Goal: Information Seeking & Learning: Find specific page/section

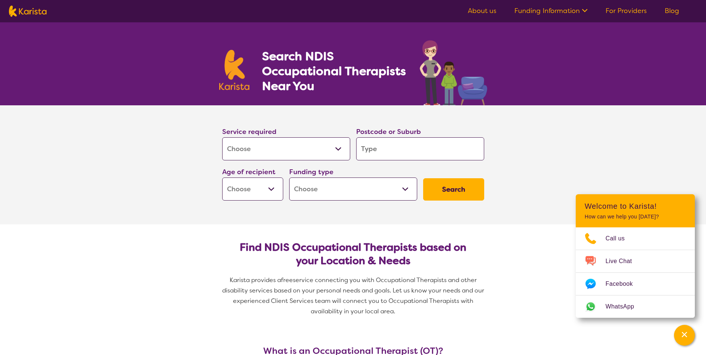
select select "[MEDICAL_DATA]"
click at [399, 152] on input "search" at bounding box center [420, 148] width 128 height 23
type input "3"
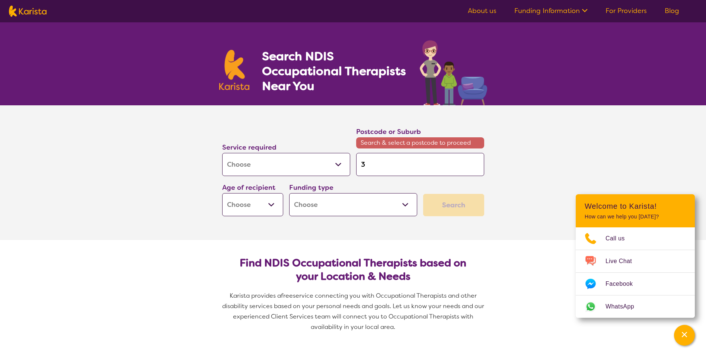
type input "32"
type input "328"
type input "3280"
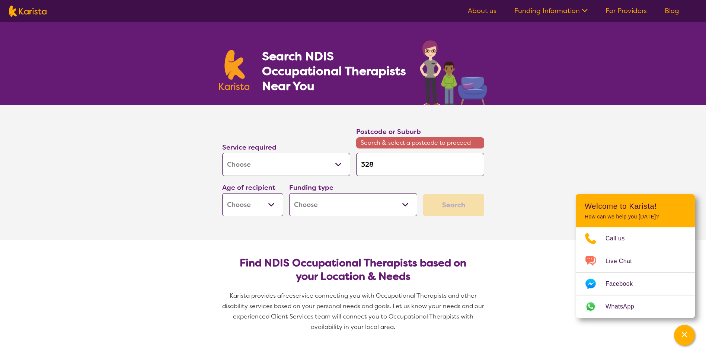
type input "3280"
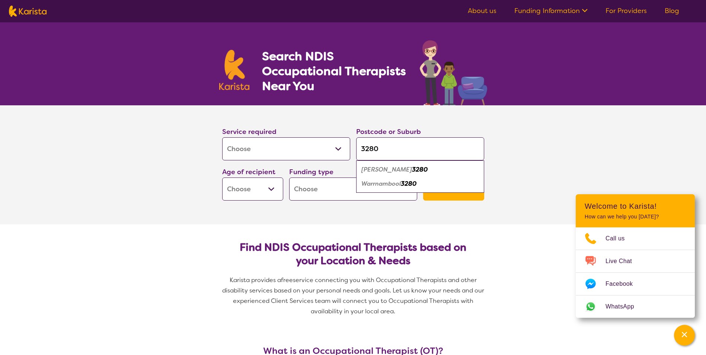
type input "3280"
click at [395, 185] on em "Warrnambool" at bounding box center [380, 184] width 39 height 8
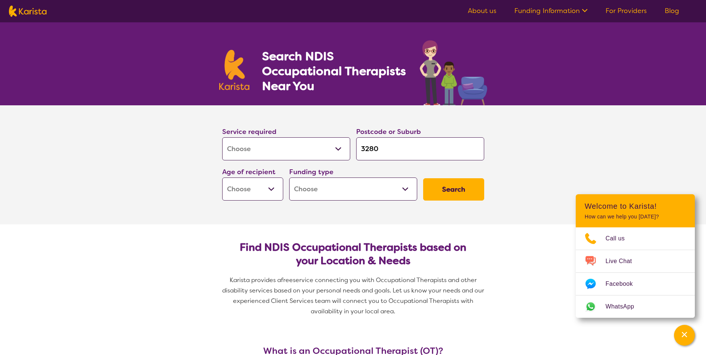
click at [442, 193] on button "Search" at bounding box center [453, 189] width 61 height 22
click at [256, 188] on select "Early Childhood - 0 to 9 Child - 10 to 11 Adolescent - 12 to 17 Adult - 18 to 6…" at bounding box center [252, 188] width 61 height 23
select select "AG"
click at [222, 177] on select "Early Childhood - 0 to 9 Child - 10 to 11 Adolescent - 12 to 17 Adult - 18 to 6…" at bounding box center [252, 188] width 61 height 23
select select "AG"
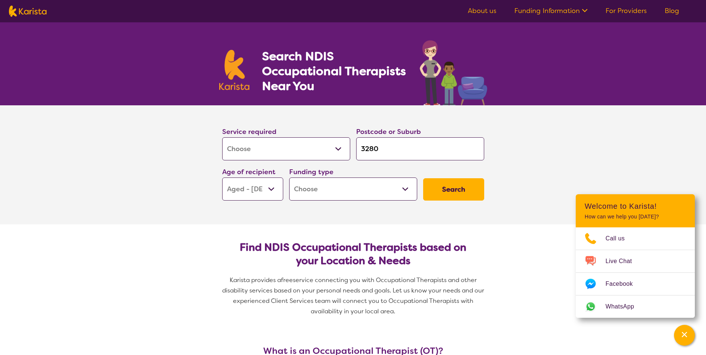
click at [455, 186] on button "Search" at bounding box center [453, 189] width 61 height 22
click at [371, 190] on select "Home Care Package (HCP) National Disability Insurance Scheme (NDIS) I don't know" at bounding box center [353, 188] width 128 height 23
select select "HCP"
click at [289, 177] on select "Home Care Package (HCP) National Disability Insurance Scheme (NDIS) I don't know" at bounding box center [353, 188] width 128 height 23
select select "HCP"
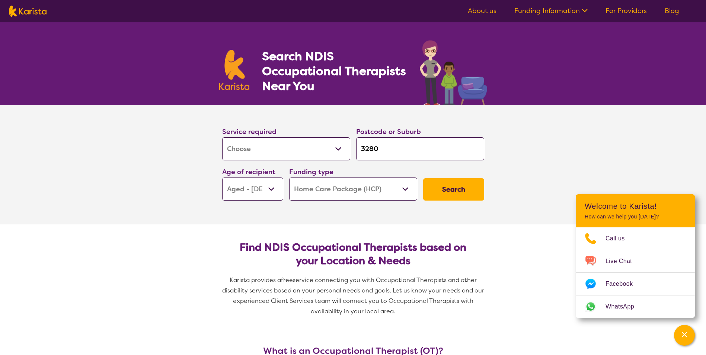
click at [466, 183] on button "Search" at bounding box center [453, 189] width 61 height 22
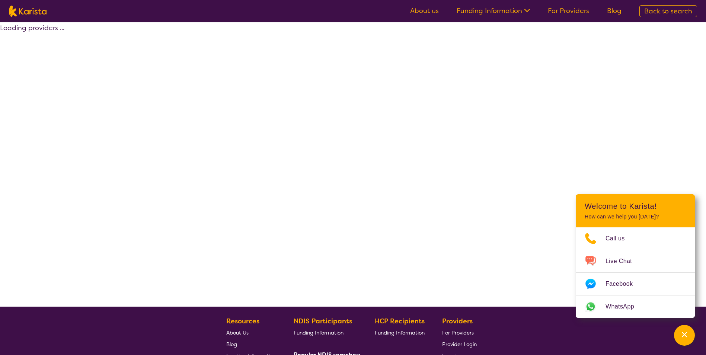
select select "[MEDICAL_DATA]"
select select "AG"
select select "HCP"
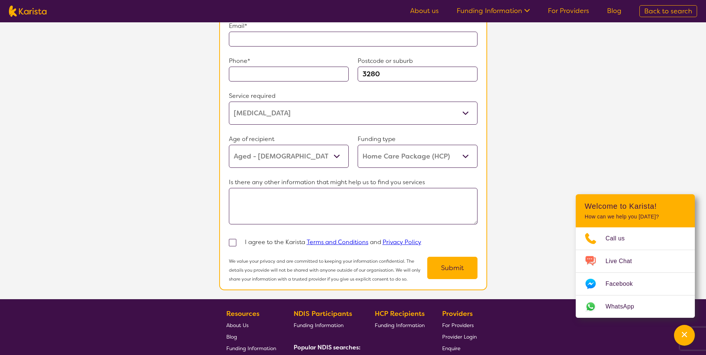
scroll to position [521, 0]
